Goal: Navigation & Orientation: Find specific page/section

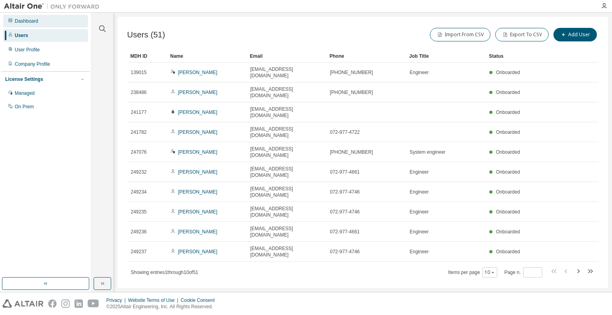
click at [34, 20] on div "Dashboard" at bounding box center [27, 21] width 24 height 6
